Goal: Find contact information: Find contact information

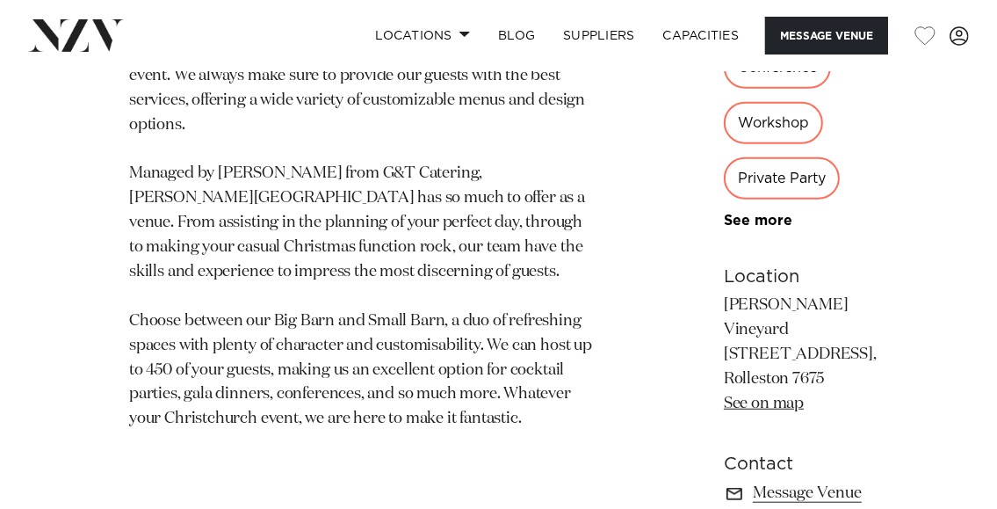
scroll to position [966, 0]
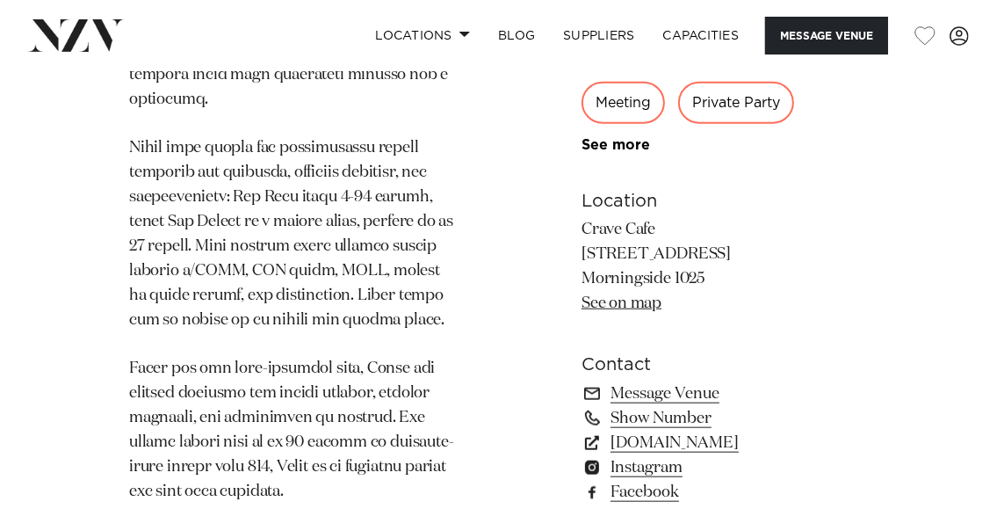
scroll to position [1318, 0]
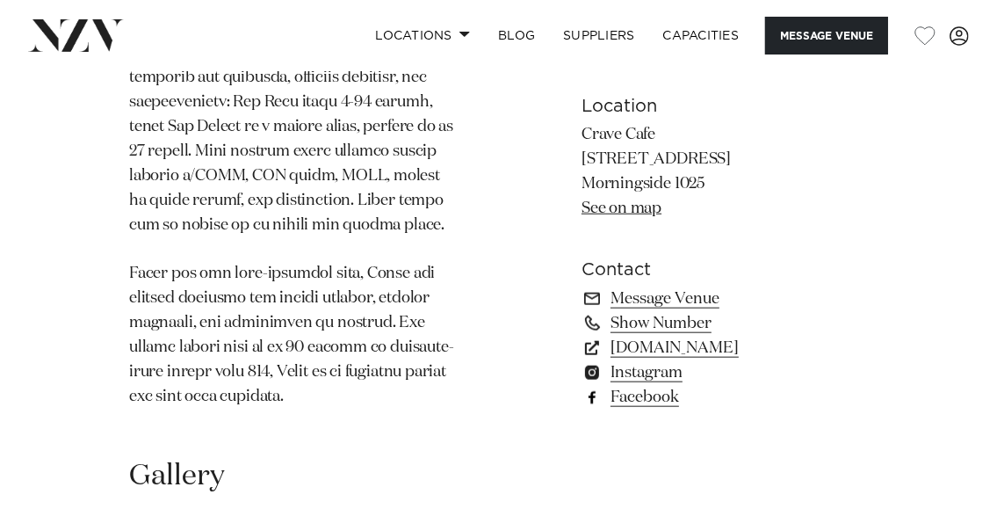
click at [649, 409] on link "Facebook" at bounding box center [725, 397] width 286 height 25
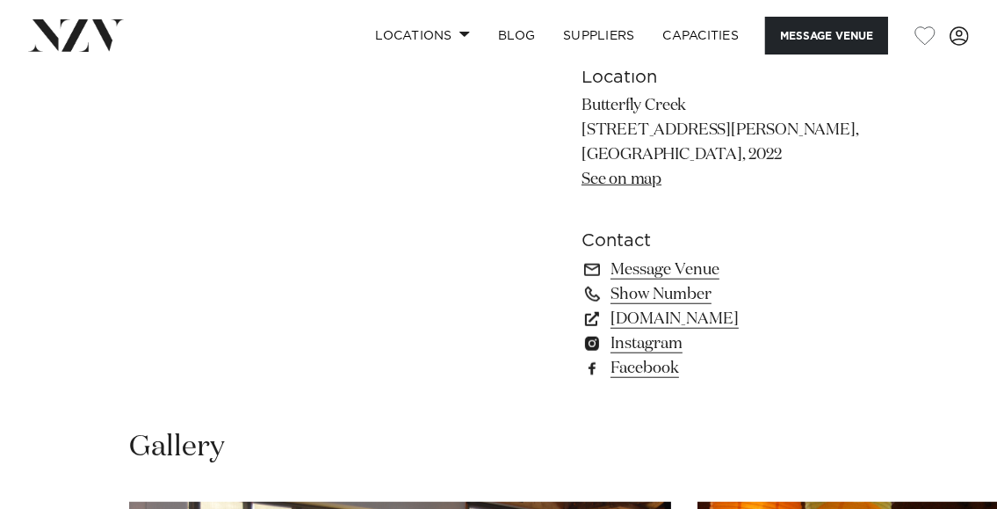
scroll to position [1054, 0]
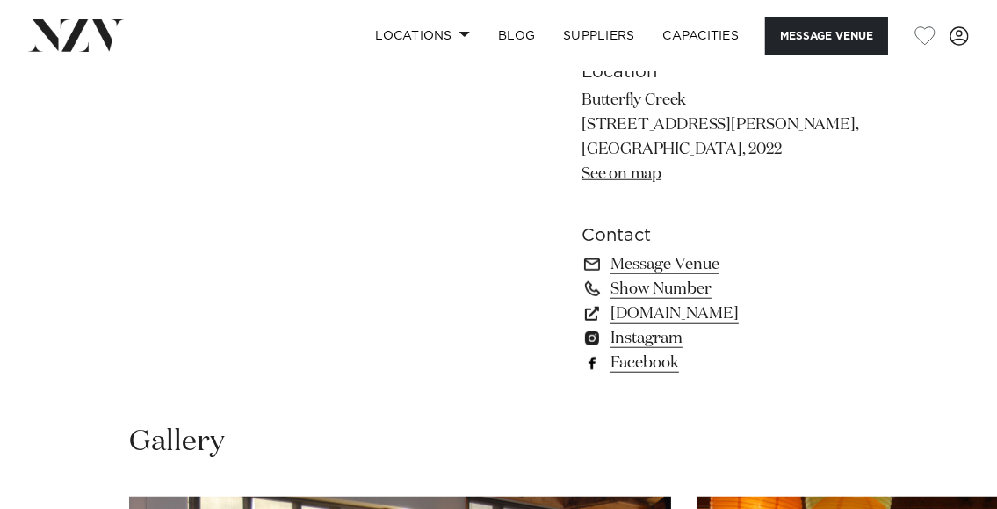
click at [650, 364] on link "Facebook" at bounding box center [725, 363] width 286 height 25
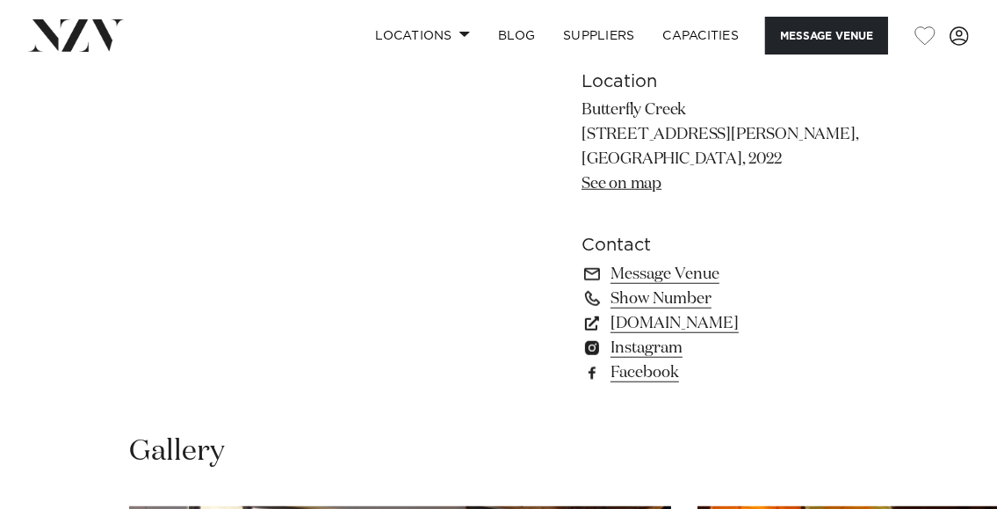
scroll to position [1054, 0]
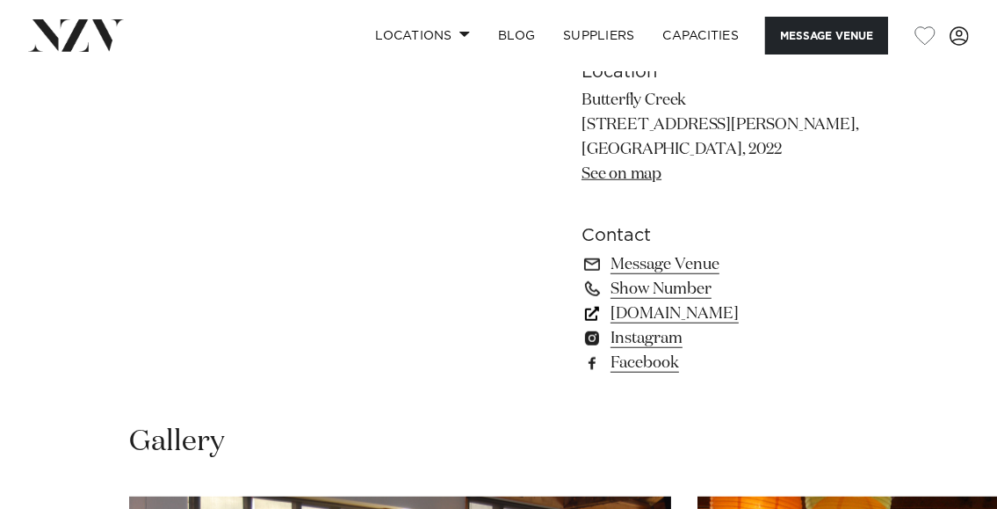
click at [730, 315] on link "www.butterflycreek.co.nz" at bounding box center [725, 313] width 286 height 25
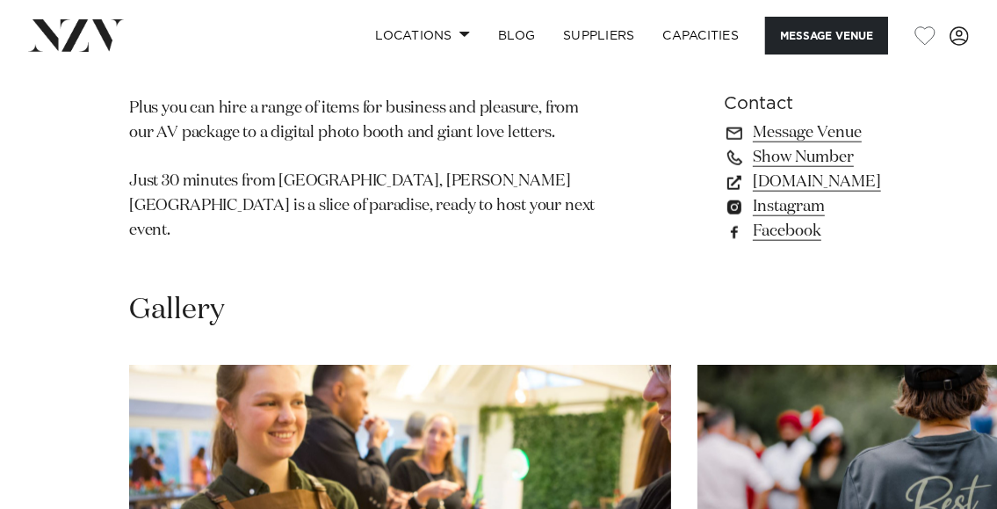
scroll to position [1494, 0]
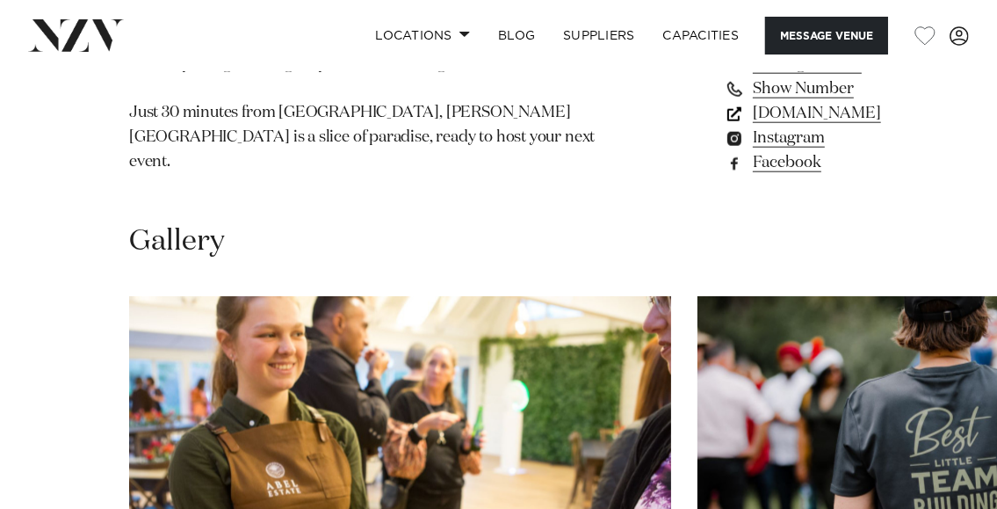
click at [724, 126] on link "[DOMAIN_NAME]" at bounding box center [802, 113] width 157 height 25
click at [724, 175] on link "Facebook" at bounding box center [802, 162] width 157 height 25
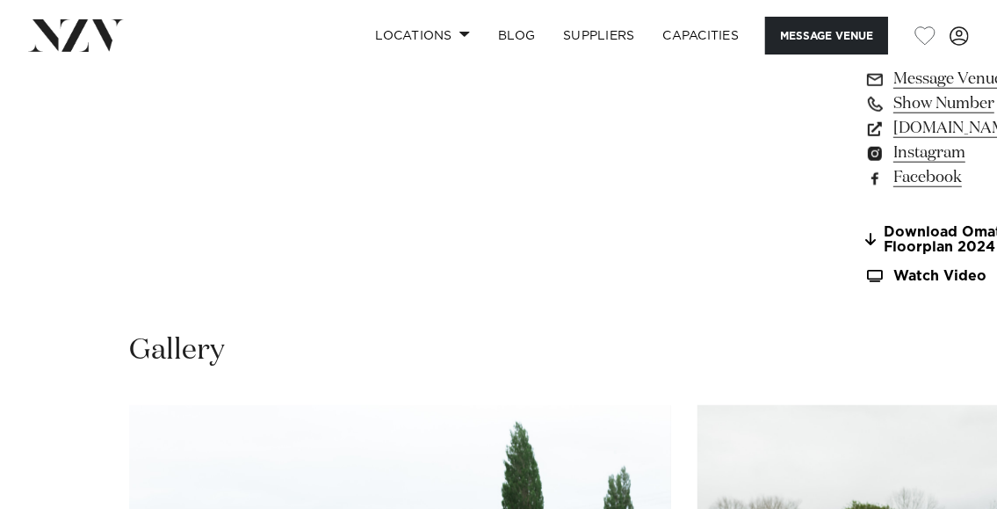
scroll to position [1406, 0]
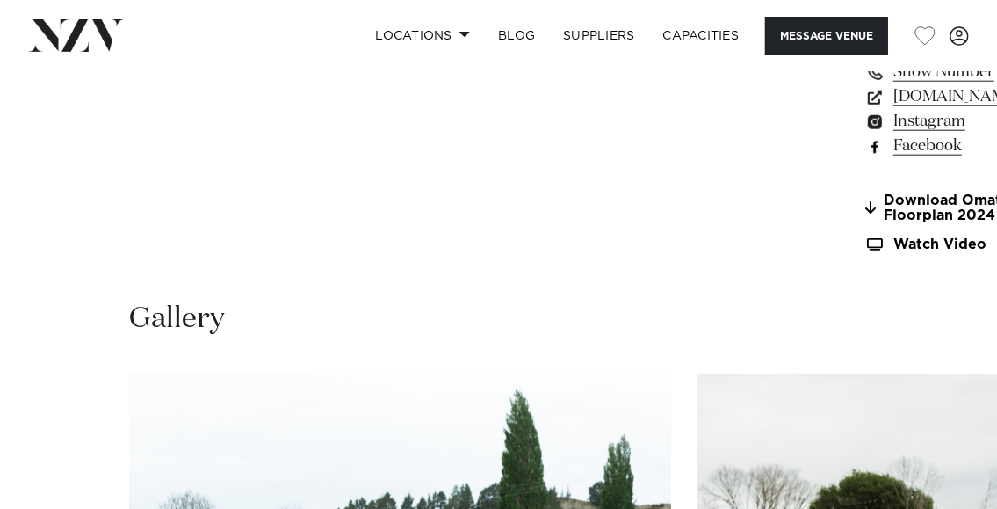
click at [865, 158] on link "Facebook" at bounding box center [945, 146] width 161 height 25
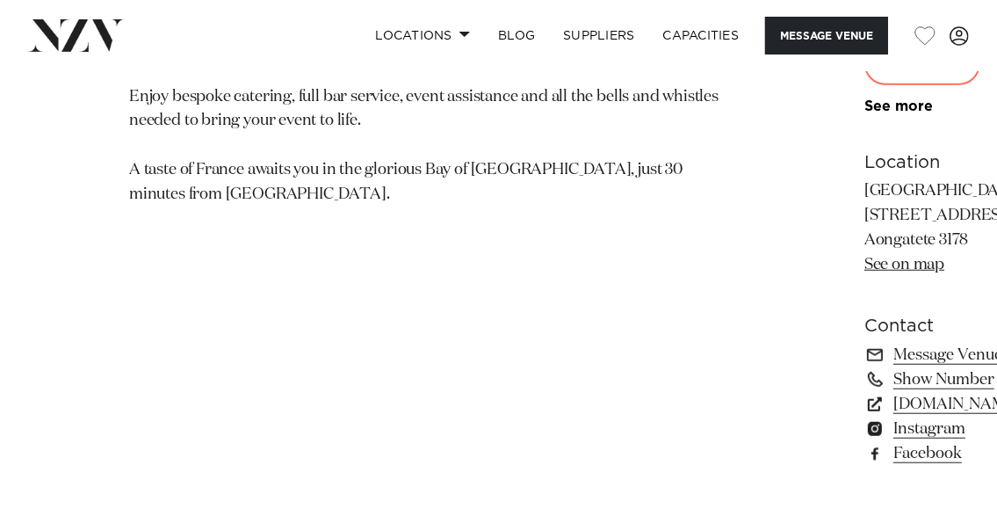
scroll to position [1142, 0]
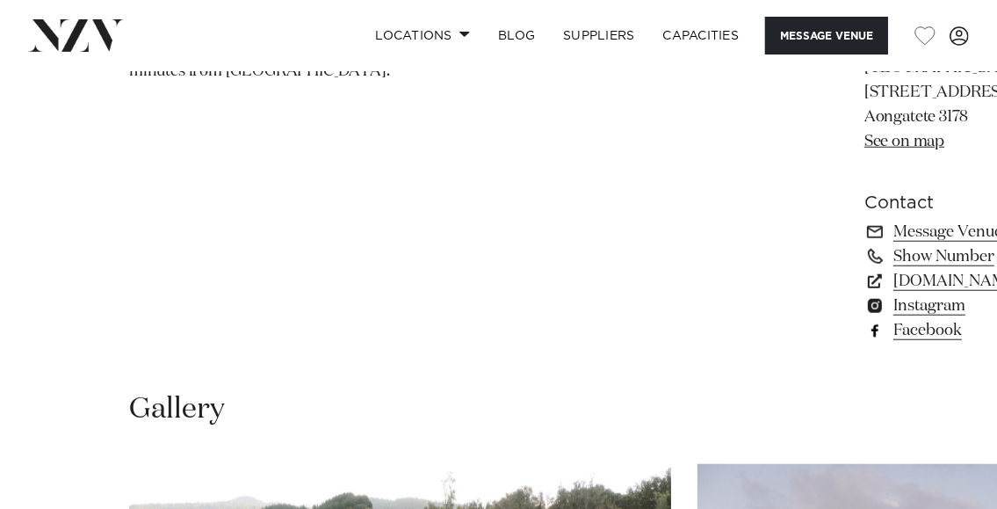
click at [865, 318] on link "Facebook" at bounding box center [960, 330] width 191 height 25
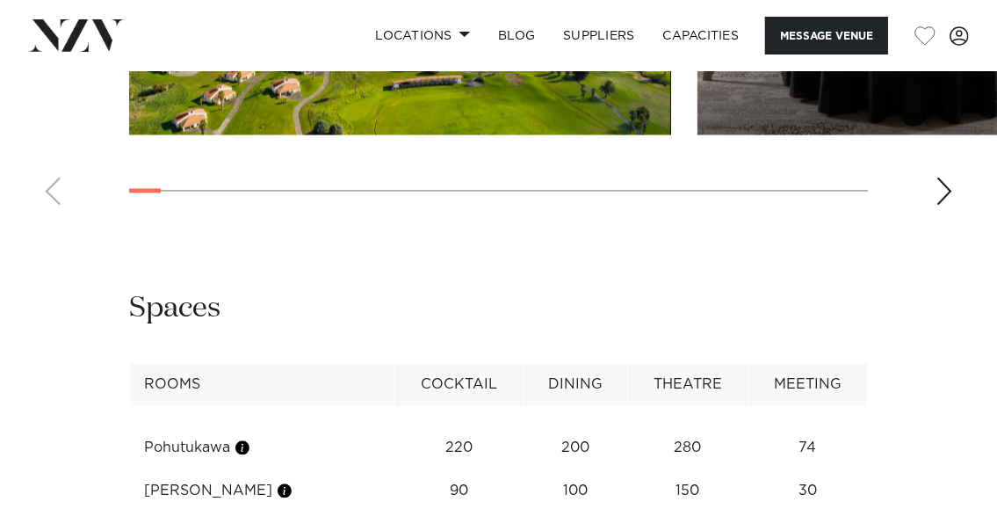
scroll to position [2724, 0]
